Goal: Task Accomplishment & Management: Manage account settings

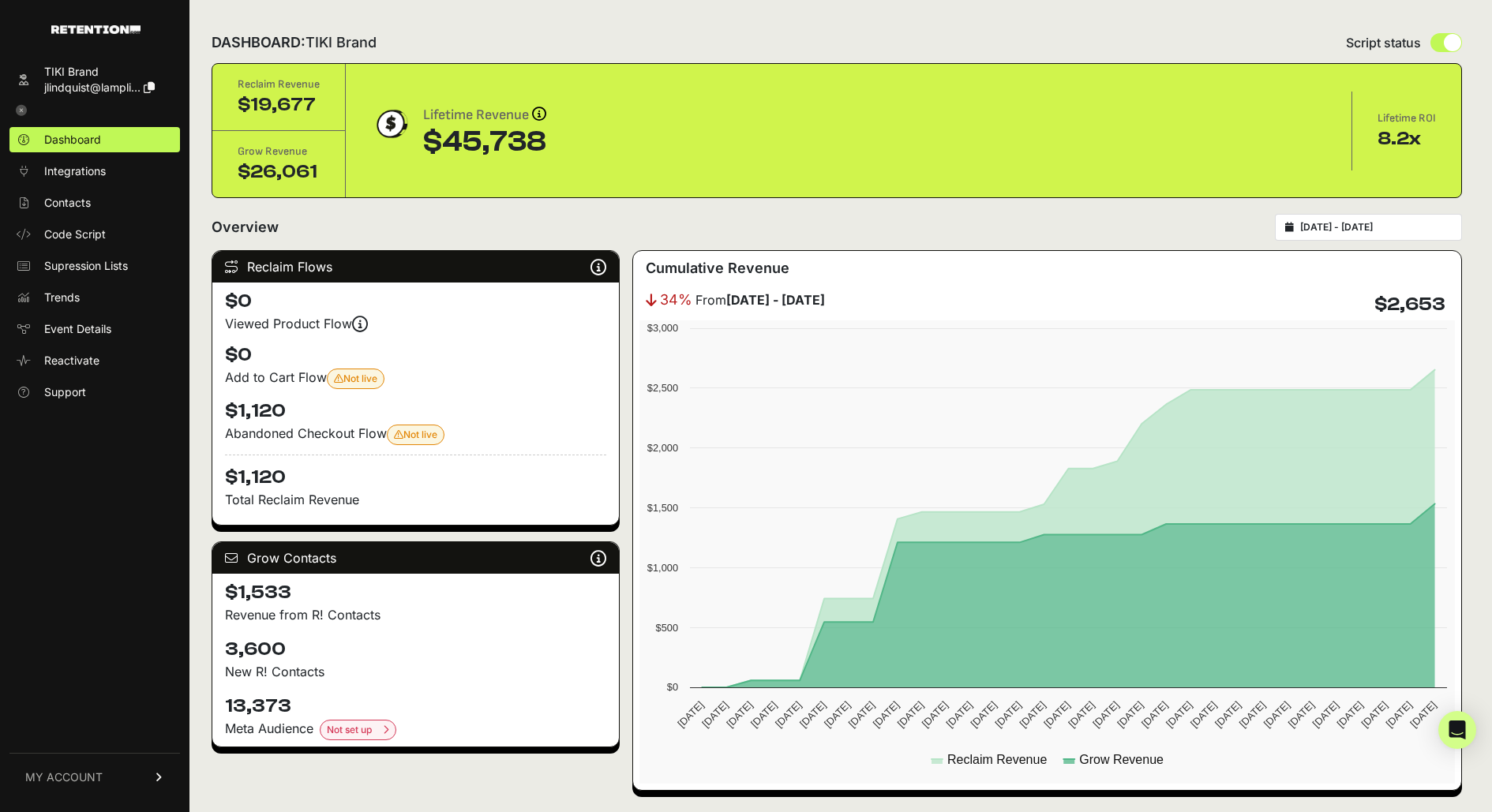
click at [80, 790] on link "MY ACCOUNT" at bounding box center [95, 777] width 171 height 48
click at [110, 724] on link "Billing" at bounding box center [95, 725] width 171 height 25
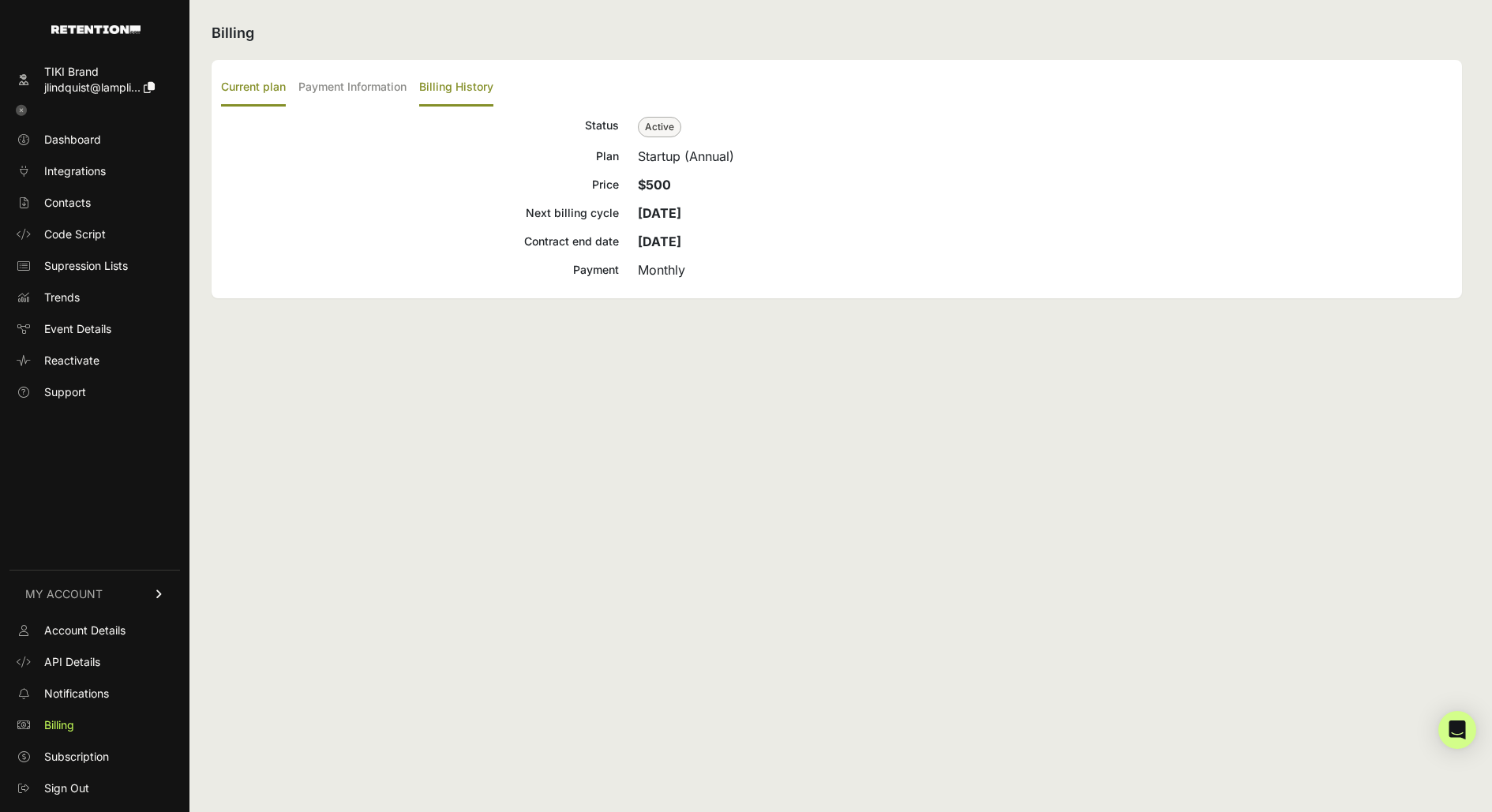
click at [464, 90] on label "Billing History" at bounding box center [456, 88] width 74 height 37
click at [0, 0] on input "Billing History" at bounding box center [0, 0] width 0 height 0
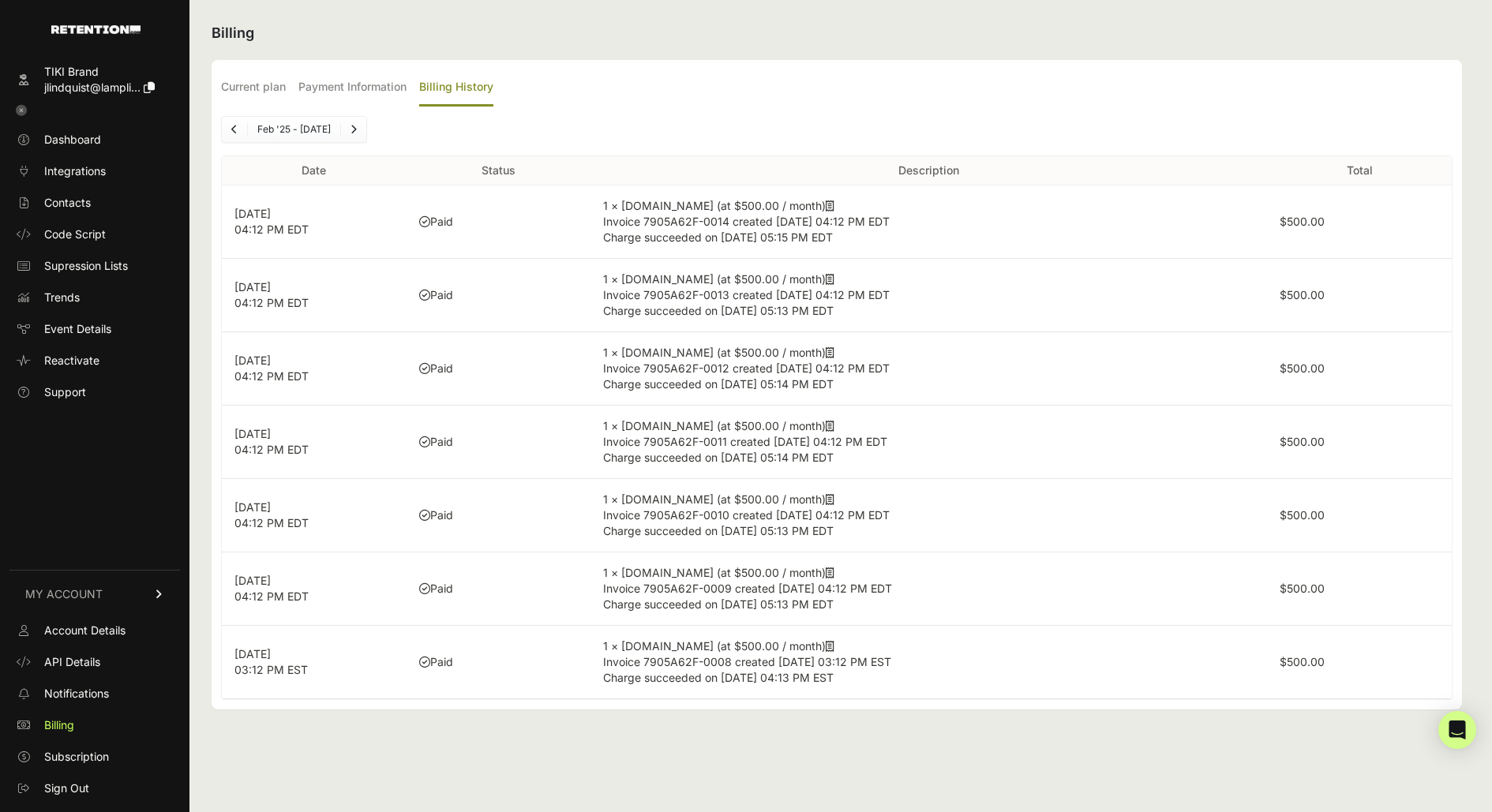
click at [826, 201] on icon at bounding box center [831, 206] width 9 height 11
